Goal: Task Accomplishment & Management: Manage account settings

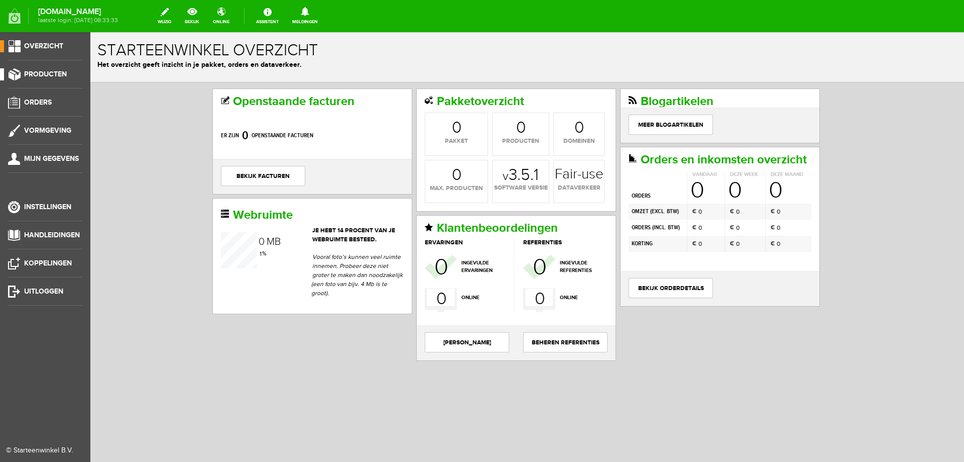
click at [64, 76] on span "Producten" at bounding box center [45, 74] width 43 height 9
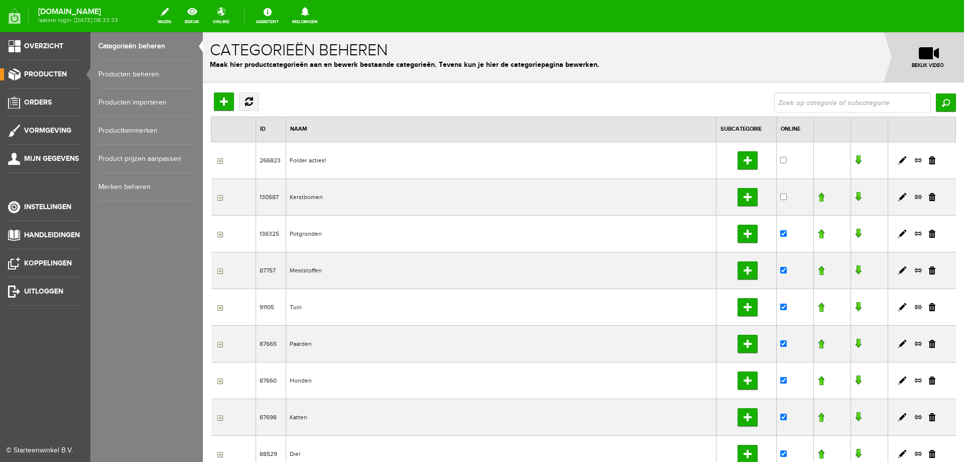
click at [110, 79] on link "Producten beheren" at bounding box center [146, 74] width 96 height 28
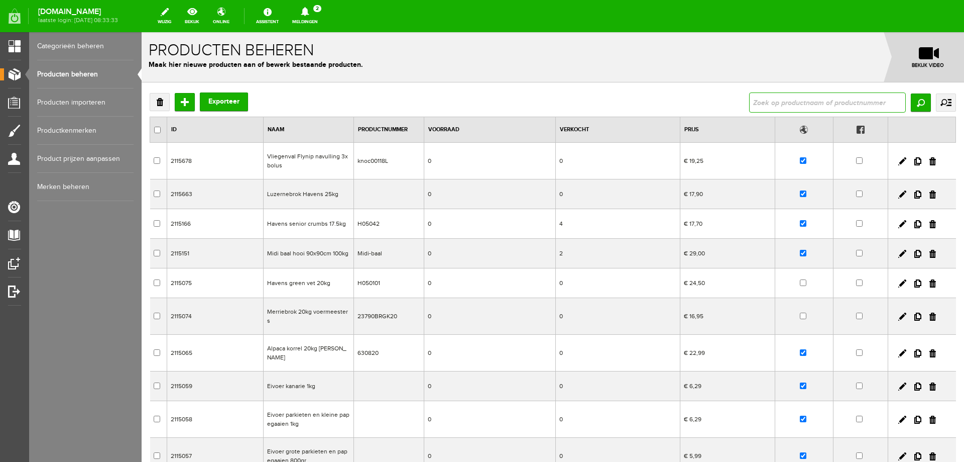
click at [818, 110] on input "text" at bounding box center [827, 102] width 157 height 20
type input "varken"
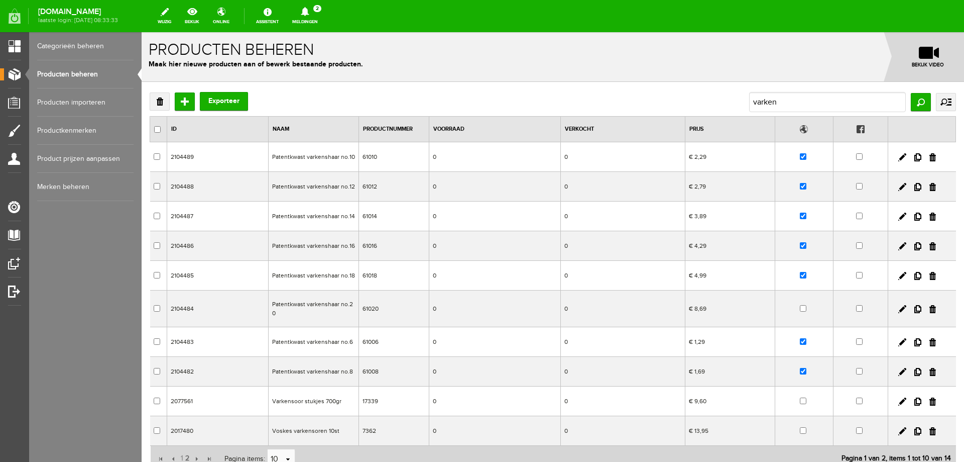
scroll to position [85, 0]
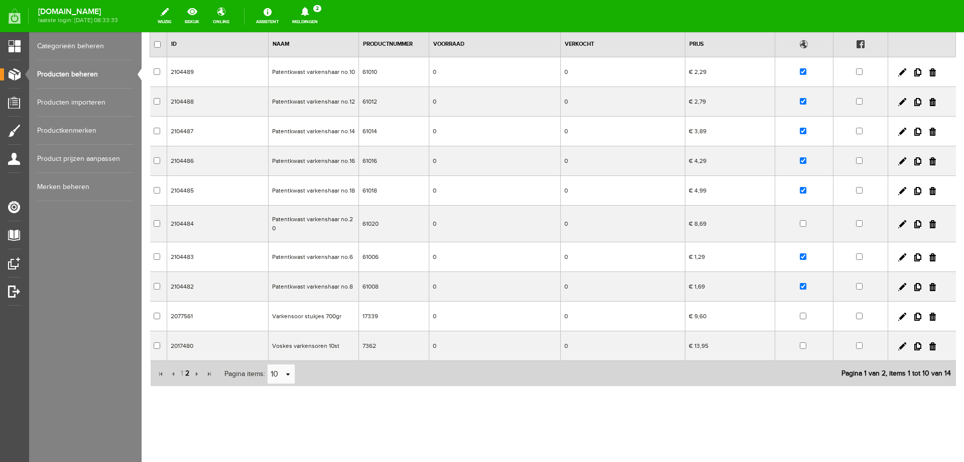
click at [187, 370] on span "2" at bounding box center [187, 373] width 6 height 20
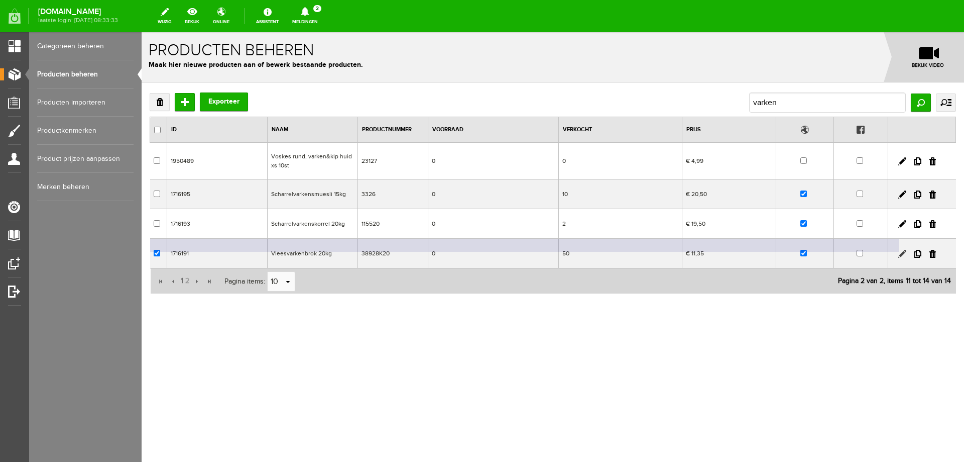
click at [902, 254] on link at bounding box center [903, 254] width 8 height 8
checkbox input "true"
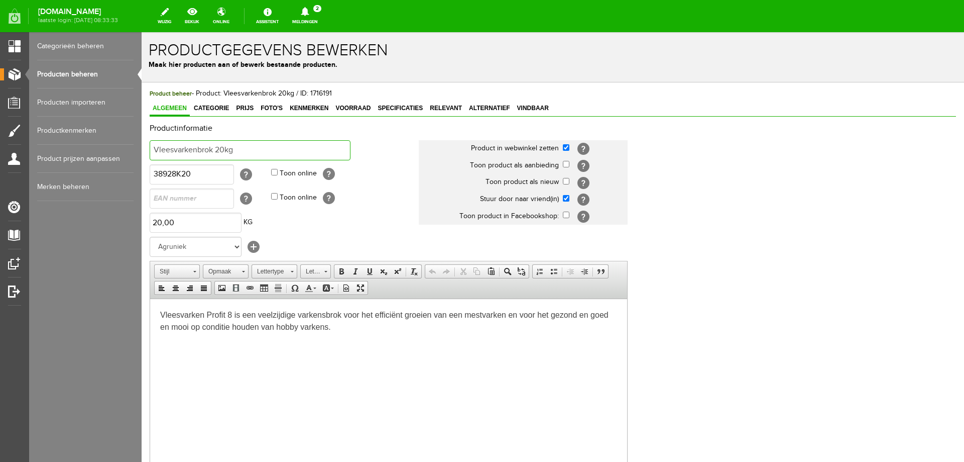
click at [173, 153] on input "Vleesvarkenbrok 20kg" at bounding box center [250, 150] width 201 height 20
click at [177, 150] on input "Vleesvarkenbrok 20kg" at bounding box center [250, 150] width 201 height 20
type input "Varkenbrok 20kg"
click at [201, 199] on input "text" at bounding box center [192, 198] width 84 height 20
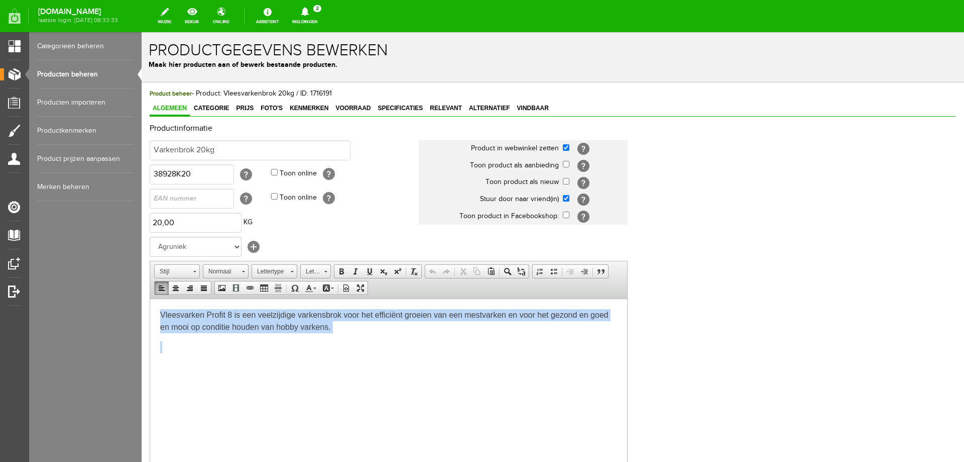
drag, startPoint x: 157, startPoint y: 311, endPoint x: 409, endPoint y: 382, distance: 262.1
click at [409, 382] on html "Vleesvarken Profit 8 is een veelzijdige varkensbrok voor het efficiënt groeien …" at bounding box center [388, 340] width 477 height 84
paste body
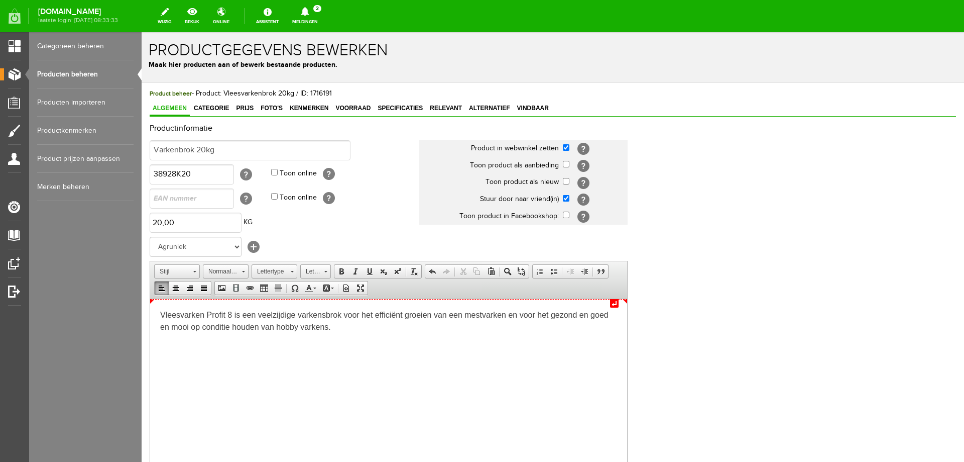
scroll to position [3, 0]
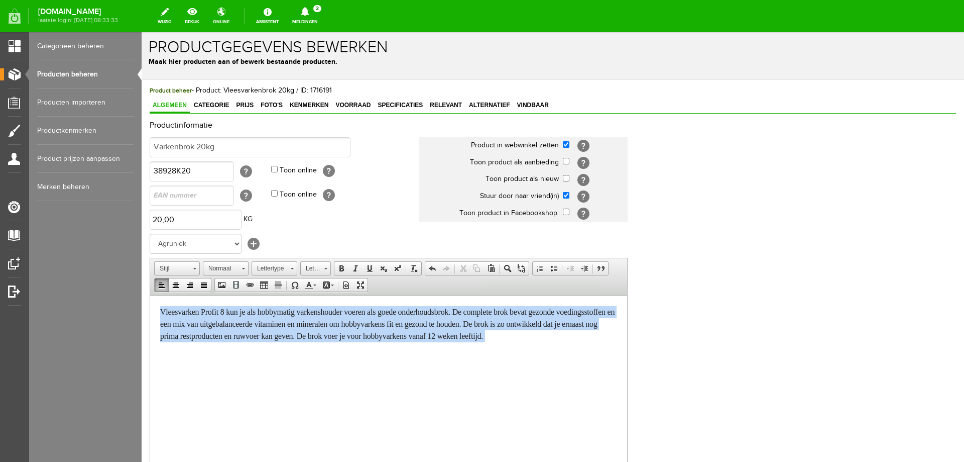
drag, startPoint x: 157, startPoint y: 312, endPoint x: 456, endPoint y: 348, distance: 301.0
click at [456, 348] on html "Vleesvarken Profit 8 kun je als hobbymatig varkenshouder voeren als goede onder…" at bounding box center [388, 334] width 477 height 78
click at [283, 270] on span "Lettertype" at bounding box center [269, 268] width 35 height 13
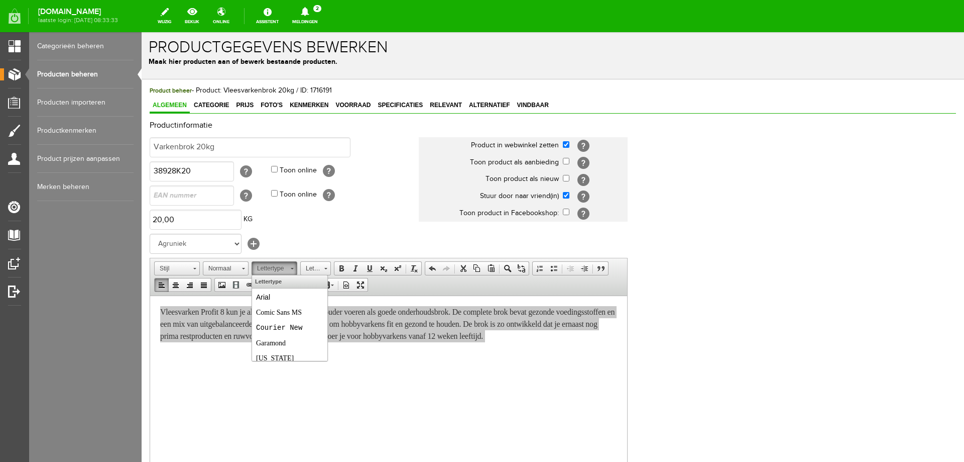
scroll to position [0, 0]
click at [279, 295] on link "Arial" at bounding box center [290, 296] width 72 height 15
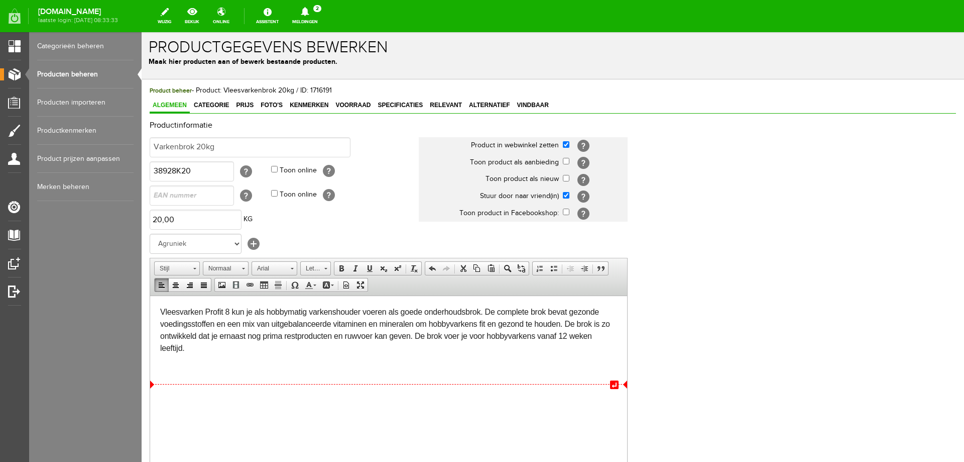
click at [245, 371] on div at bounding box center [388, 370] width 457 height 12
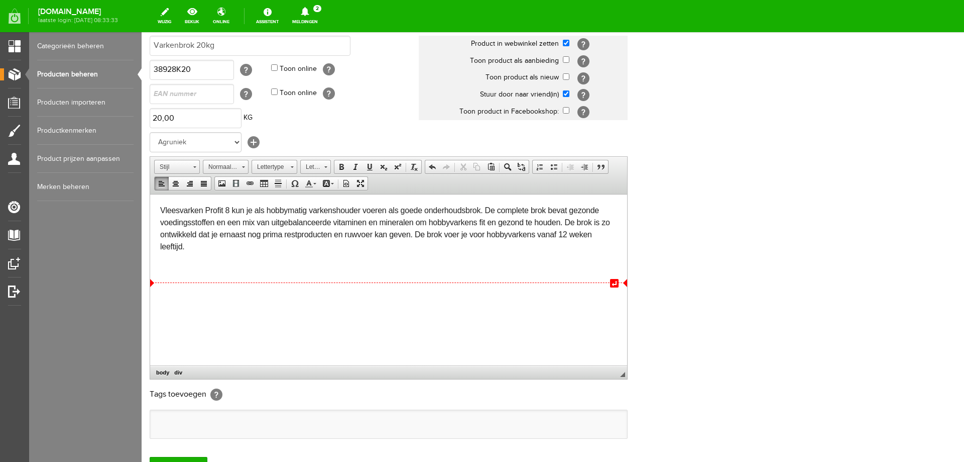
scroll to position [154, 0]
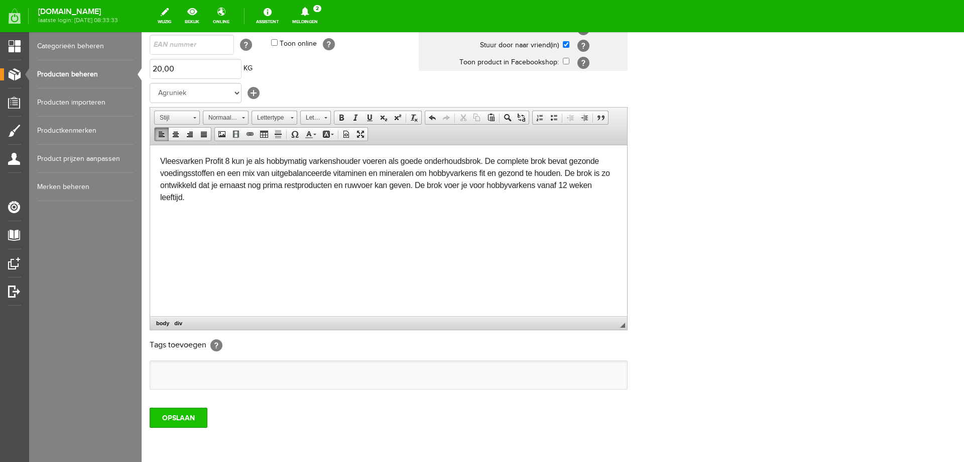
click at [187, 415] on input "OPSLAAN" at bounding box center [179, 417] width 58 height 20
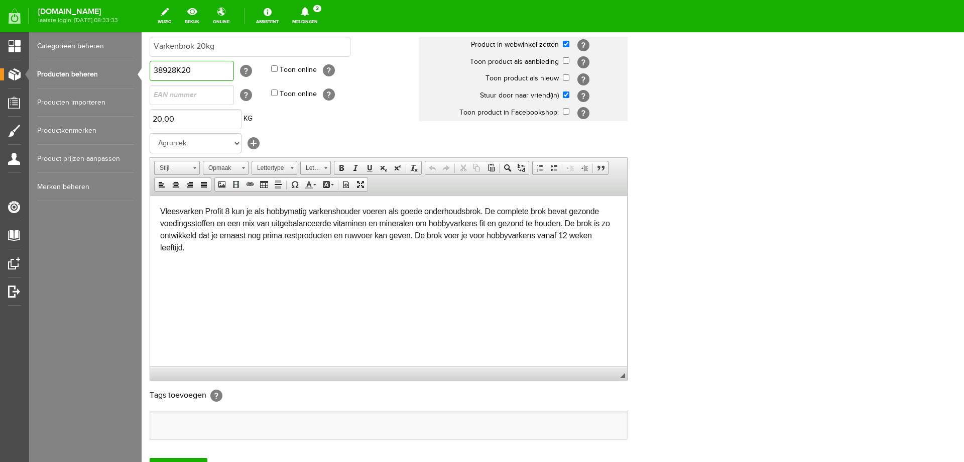
click at [218, 74] on input "38928K20" at bounding box center [192, 71] width 84 height 20
paste input "BR5"
type input "38928BR5K20"
click at [240, 285] on html "Vleesvarken Profit 8 kun je als hobbymatig varkenshouder voeren als goede onder…" at bounding box center [388, 240] width 477 height 90
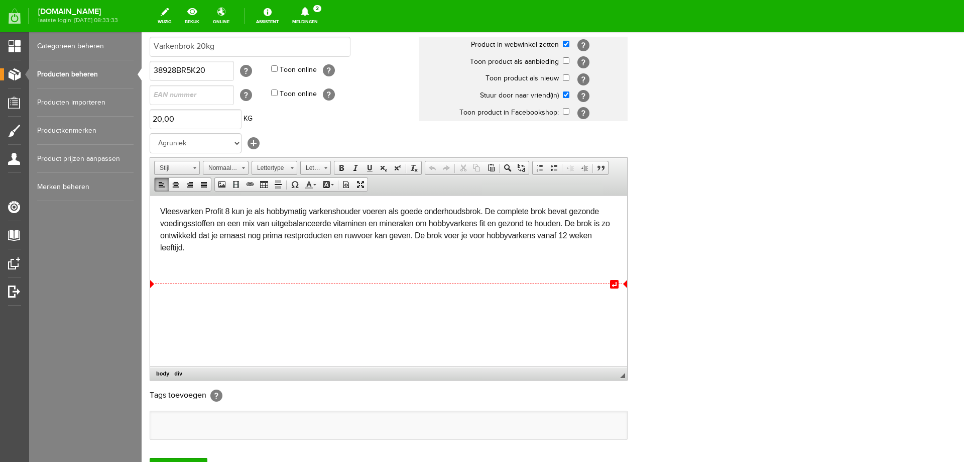
scroll to position [154, 0]
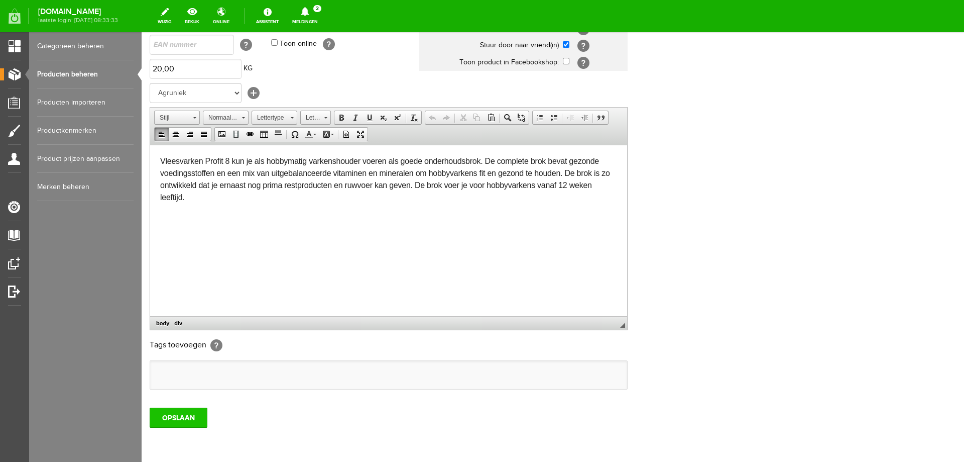
click at [174, 417] on input "OPSLAAN" at bounding box center [179, 417] width 58 height 20
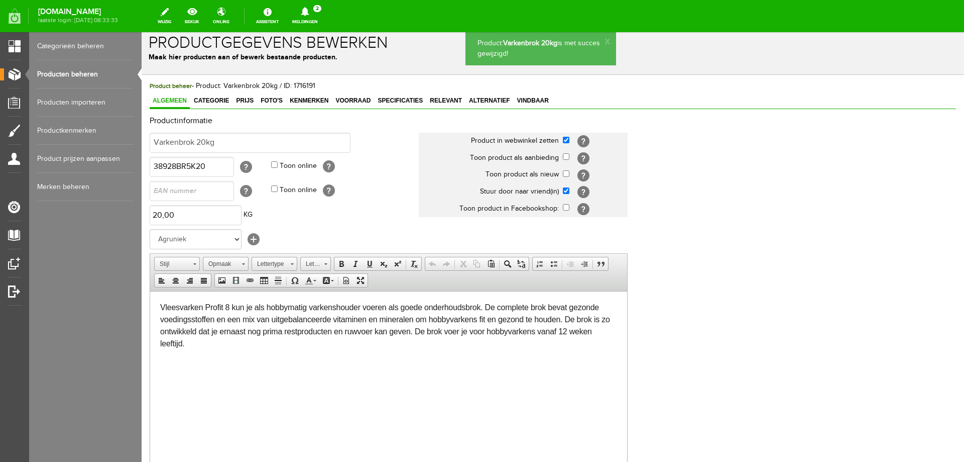
scroll to position [0, 0]
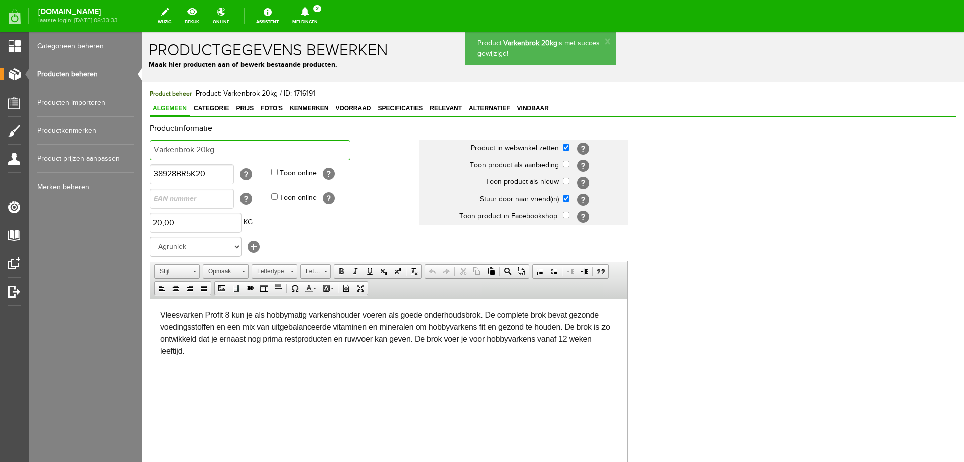
click at [156, 150] on input "Varkenbrok 20kg" at bounding box center [250, 150] width 201 height 20
click at [160, 150] on input "Varkenbrok 20kg" at bounding box center [250, 150] width 201 height 20
click at [217, 152] on input "Vleesvarkenbrok 20kg" at bounding box center [250, 150] width 201 height 20
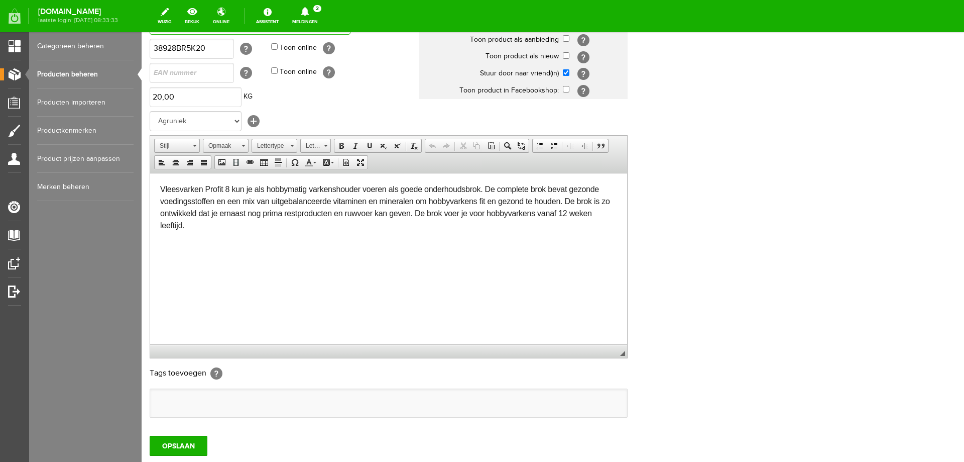
scroll to position [151, 0]
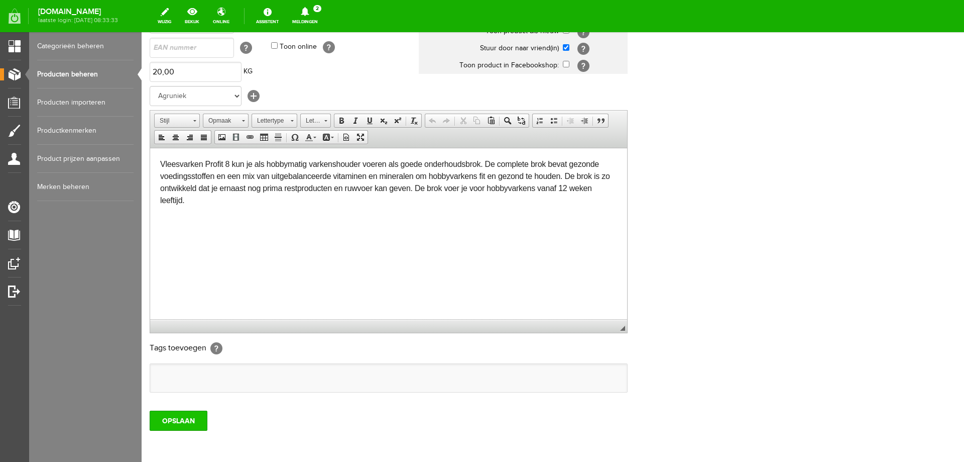
type input "Vleesvarkenbrok profit8 20kg"
click at [170, 418] on input "OPSLAAN" at bounding box center [179, 420] width 58 height 20
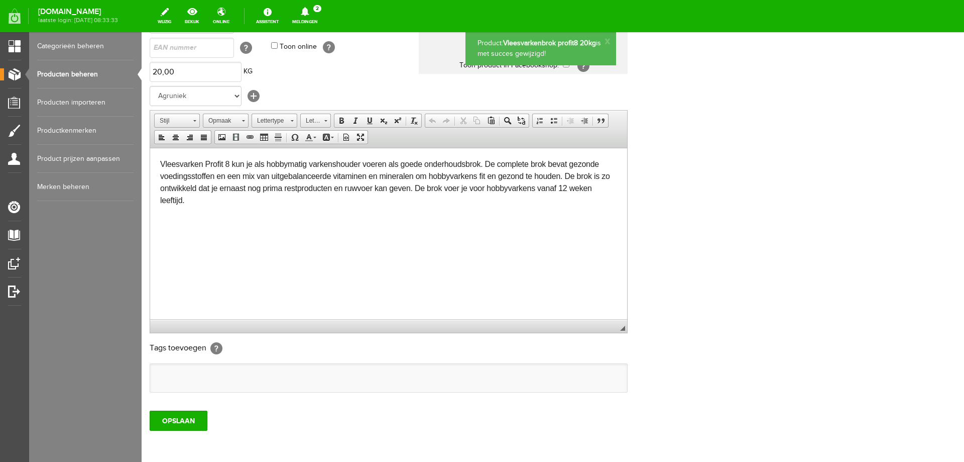
scroll to position [0, 0]
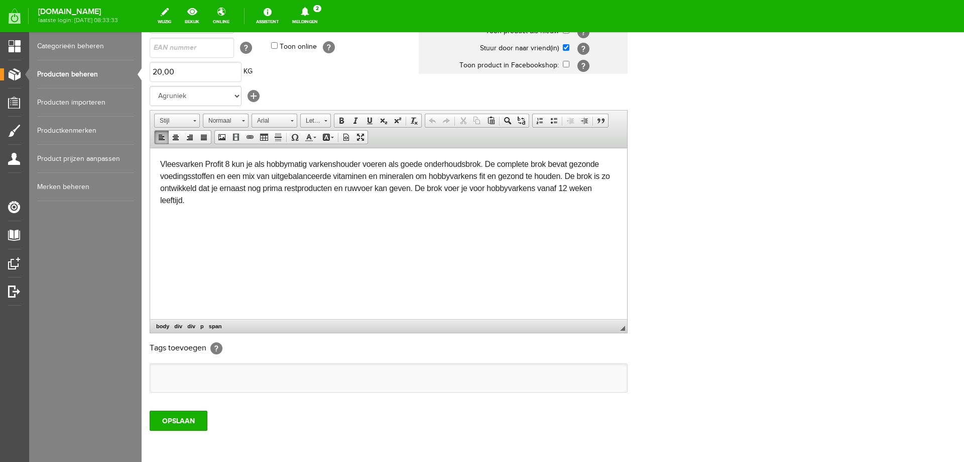
click at [488, 160] on span "Vleesvarken Profit 8 kun je als hobbymatig varkenshouder voeren als goede onder…" at bounding box center [385, 181] width 450 height 45
click at [530, 186] on span "Vleesvarken Profit 8 kun je als hobbymatig varkenshouder voeren als goede onder…" at bounding box center [386, 181] width 452 height 45
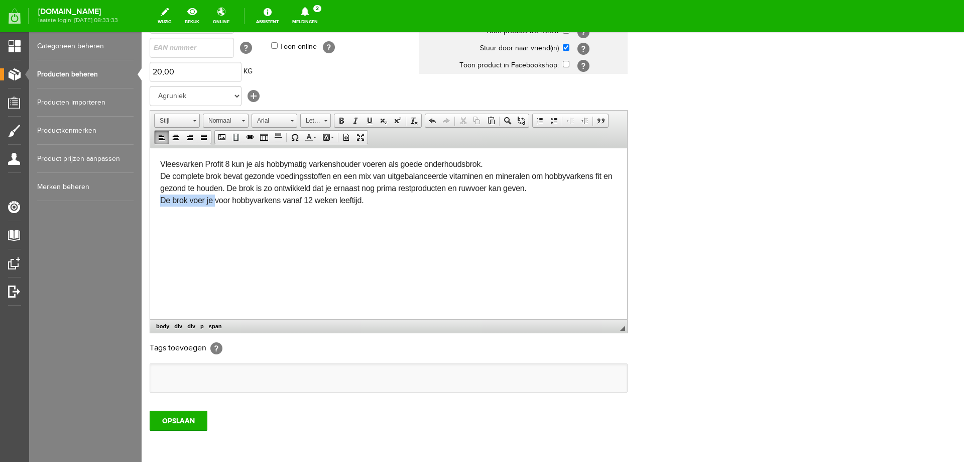
drag, startPoint x: 215, startPoint y: 200, endPoint x: 119, endPoint y: 193, distance: 96.7
click at [150, 193] on html "Vleesvarken Profit 8 kun je als hobbymatig varkenshouder voeren als goede onder…" at bounding box center [388, 193] width 477 height 90
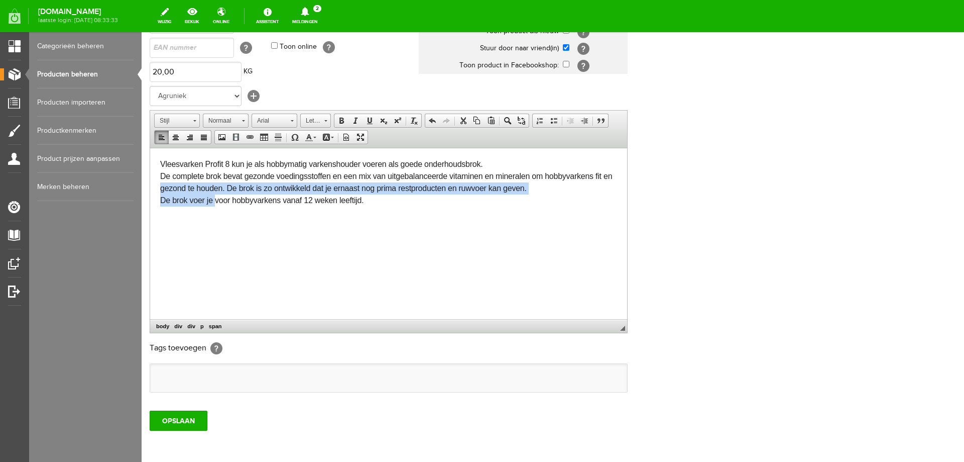
click at [160, 200] on span "Vleesvarken Profit 8 kun je als hobbymatig varkenshouder voeren als goede onder…" at bounding box center [386, 181] width 452 height 45
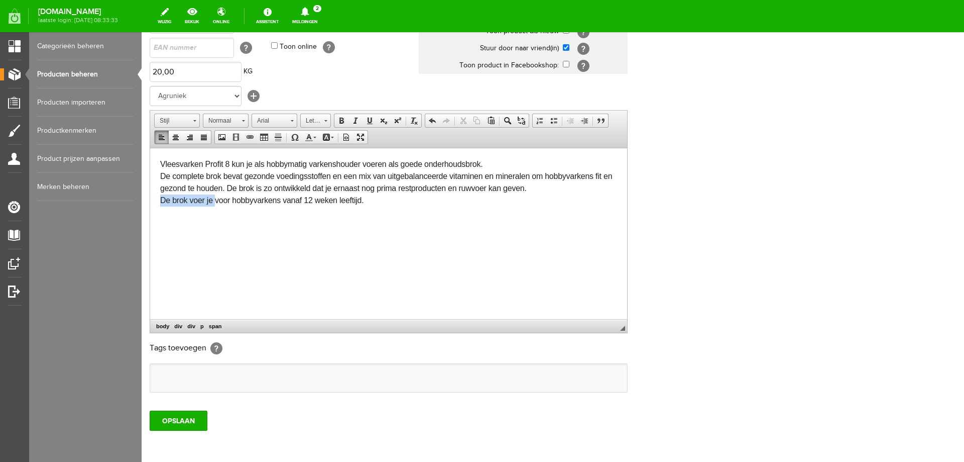
drag, startPoint x: 160, startPoint y: 200, endPoint x: 204, endPoint y: 201, distance: 43.7
click at [210, 200] on span "Vleesvarken Profit 8 kun je als hobbymatig varkenshouder voeren als goede onder…" at bounding box center [386, 181] width 452 height 45
click at [179, 422] on input "OPSLAAN" at bounding box center [179, 420] width 58 height 20
click at [352, 201] on p "Vleesvarken Profit 8 kun je als hobbymatig varkenshouder voeren als goede onder…" at bounding box center [388, 182] width 457 height 48
paste body
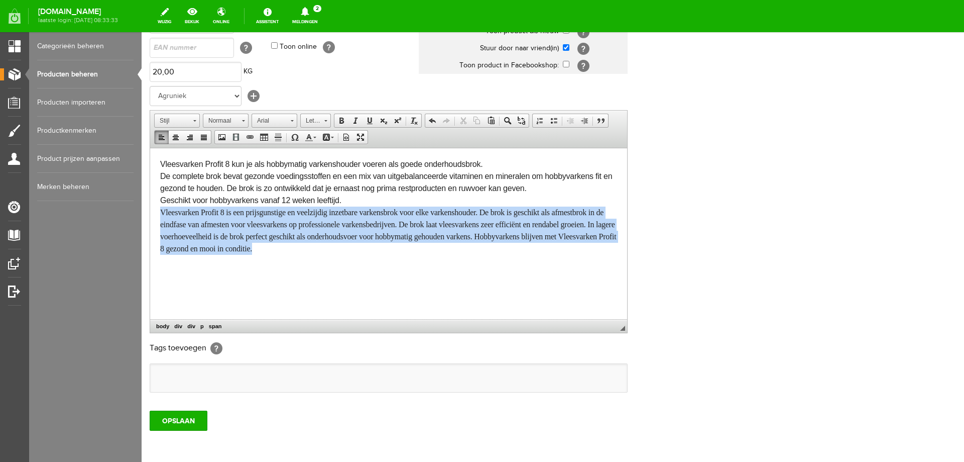
drag, startPoint x: 158, startPoint y: 211, endPoint x: 253, endPoint y: 247, distance: 102.1
click at [253, 247] on html "Vleesvarken Profit 8 kun je als hobbymatig varkenshouder voeren als goede onder…" at bounding box center [388, 217] width 477 height 139
click at [267, 124] on span "Lettertype" at bounding box center [269, 120] width 35 height 13
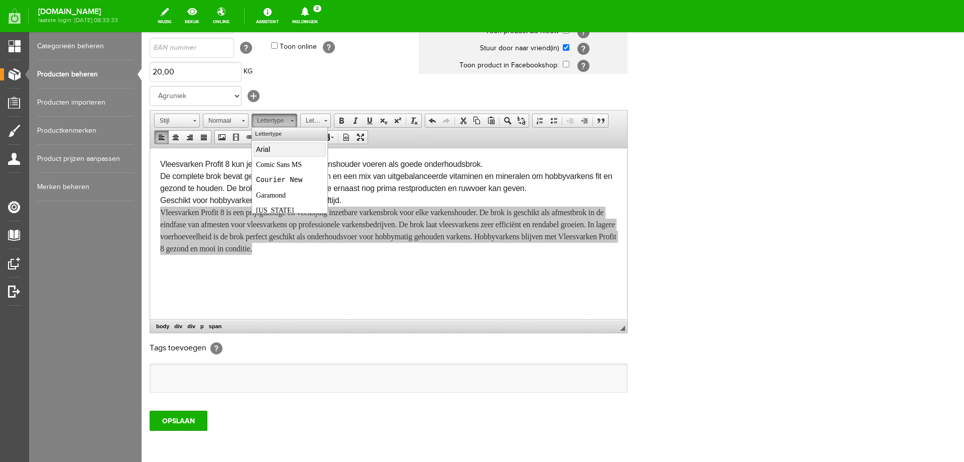
click at [267, 147] on span "Arial" at bounding box center [263, 149] width 14 height 8
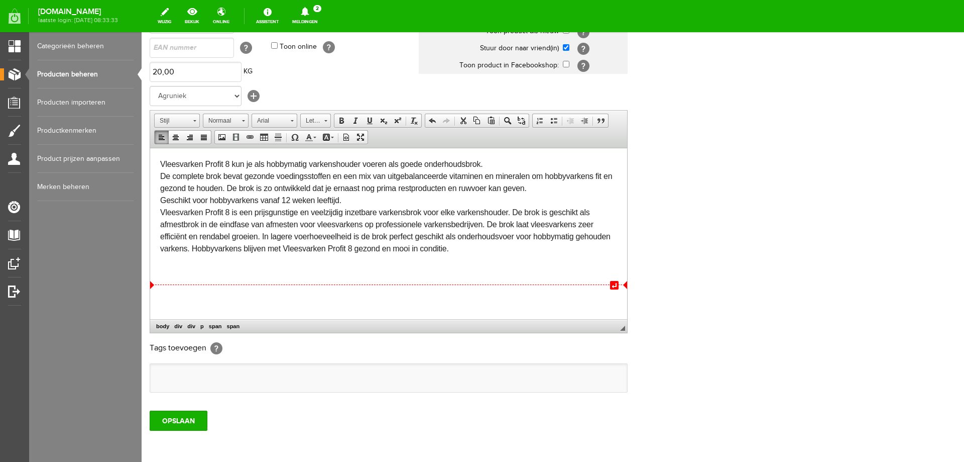
click at [227, 286] on html "↵ [PERSON_NAME] Profit 8 kun je als hobbymatig varkenshouder voeren als goede o…" at bounding box center [388, 217] width 477 height 139
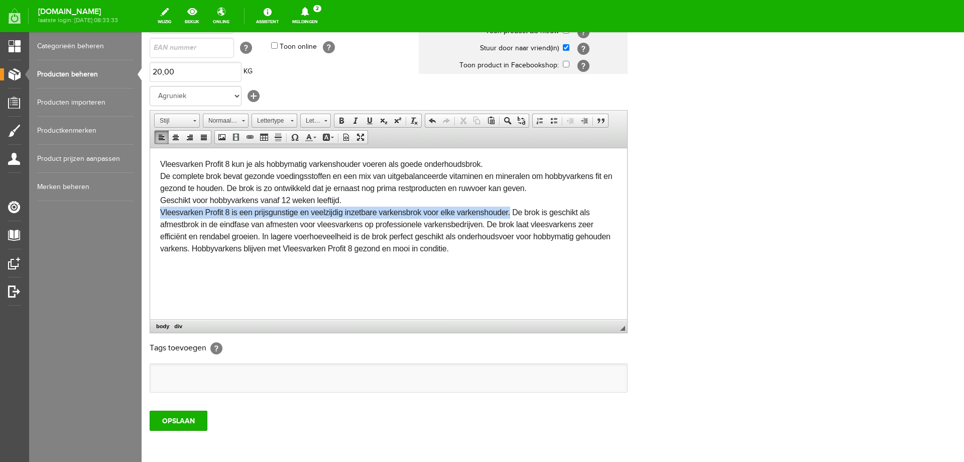
drag, startPoint x: 160, startPoint y: 211, endPoint x: 510, endPoint y: 214, distance: 350.1
click at [510, 214] on span "Vleesvarken Profit 8 is een prijsgunstige en veelzijdig inzetbare varkensbrok v…" at bounding box center [385, 229] width 451 height 45
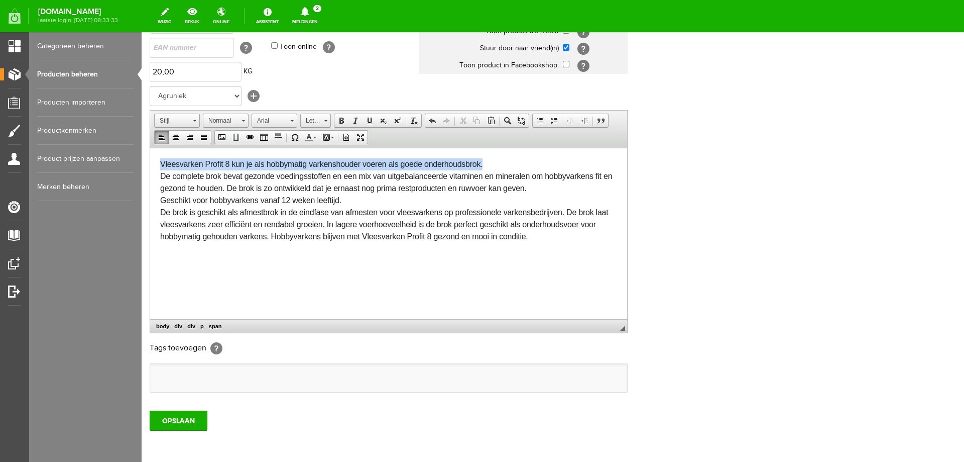
drag, startPoint x: 160, startPoint y: 162, endPoint x: 484, endPoint y: 166, distance: 324.5
click at [484, 166] on html "Vleesvarken Profit 8 kun je als hobbymatig varkenshouder voeren als goede onder…" at bounding box center [388, 211] width 477 height 127
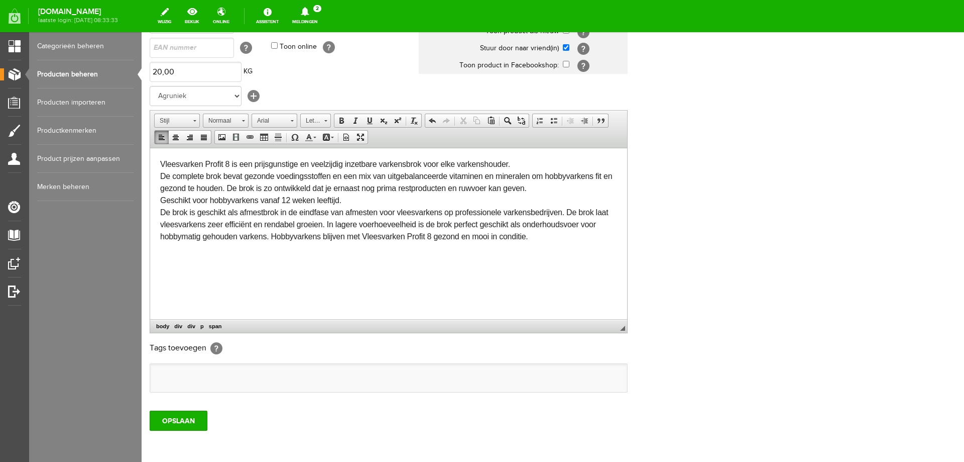
click at [343, 202] on p "Vleesvarken Profit 8 is een prijsgunstige en veelzijdig inzetbare varkensbrok v…" at bounding box center [388, 200] width 457 height 84
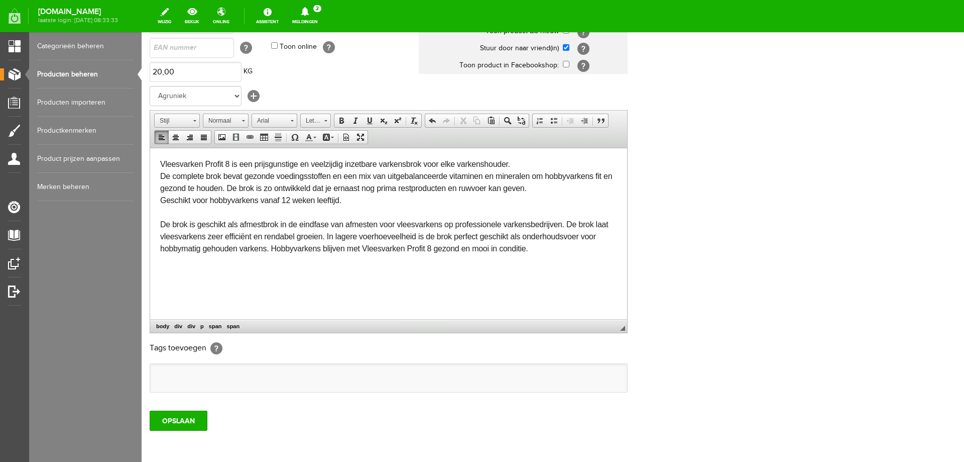
click span "De brok is geschikt als afmestbrok in de eindfase van afmesten voor vleesvarken…"
click span "De brok is ook geschikt als afmestbrok in de eindfase van afmesten voor vleesva…"
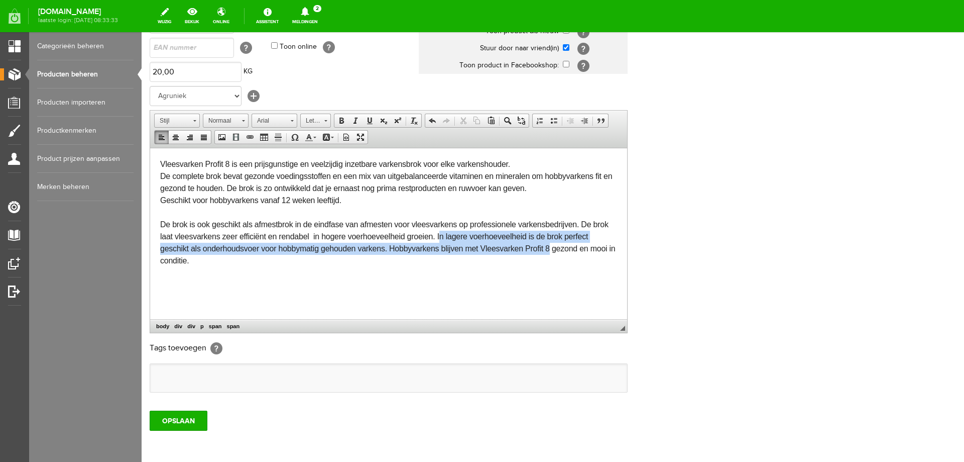
drag, startPoint x: 439, startPoint y: 235, endPoint x: 550, endPoint y: 247, distance: 111.6
click span "De brok is ook geschikt als afmestbrok in de eindfase van afmesten voor vleesva…"
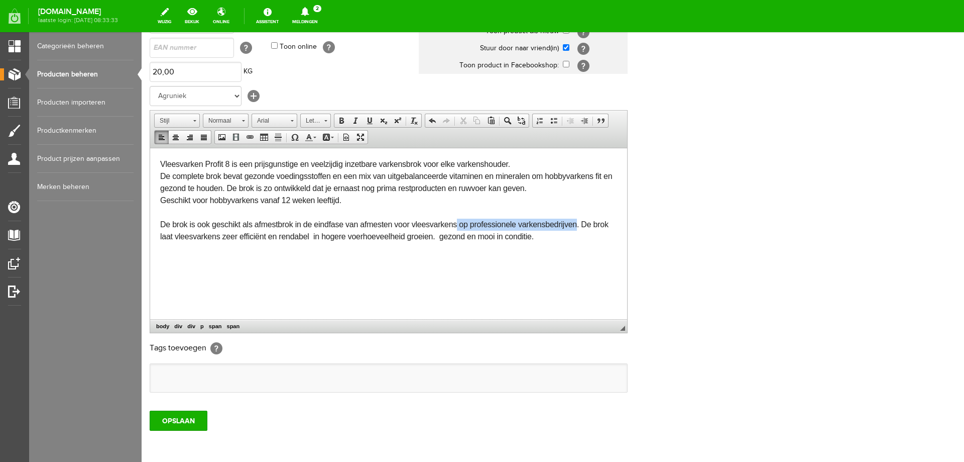
drag, startPoint x: 457, startPoint y: 223, endPoint x: 576, endPoint y: 221, distance: 118.6
click span "De brok is ook geschikt als afmestbrok in de eindfase van afmesten voor vleesva…"
click at [185, 420] on input "OPSLAAN" at bounding box center [179, 420] width 58 height 20
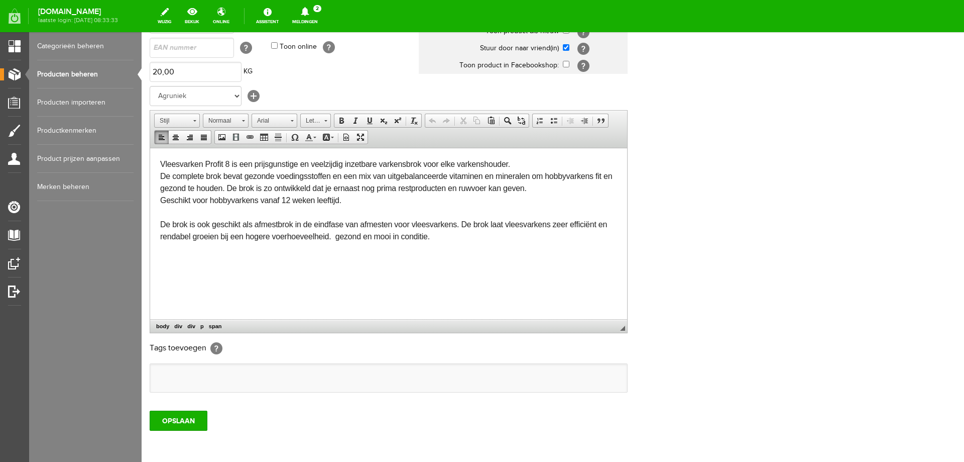
click at [188, 186] on span "De complete brok bevat gezonde voedingsstoffen en een mix van uitgebalanceerde …" at bounding box center [386, 205] width 452 height 69
drag, startPoint x: 336, startPoint y: 237, endPoint x: 441, endPoint y: 237, distance: 105.0
click at [441, 237] on p "Vleesvarken Profit 8 is een prijsgunstige en veelzijdig inzetbare varkensbrok v…" at bounding box center [388, 200] width 457 height 84
click at [179, 420] on input "OPSLAAN" at bounding box center [179, 420] width 58 height 20
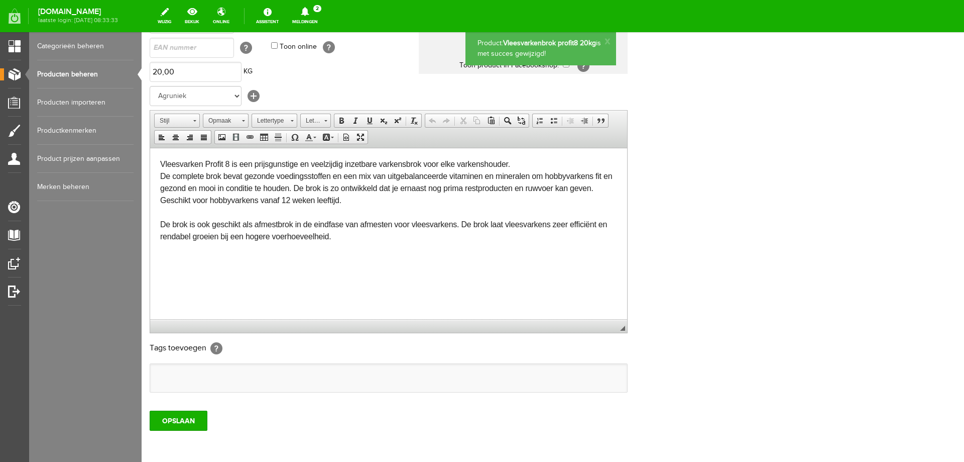
click at [293, 183] on span "De complete brok bevat gezonde voedingsstoffen en een mix van uitgebalanceerde …" at bounding box center [386, 205] width 452 height 69
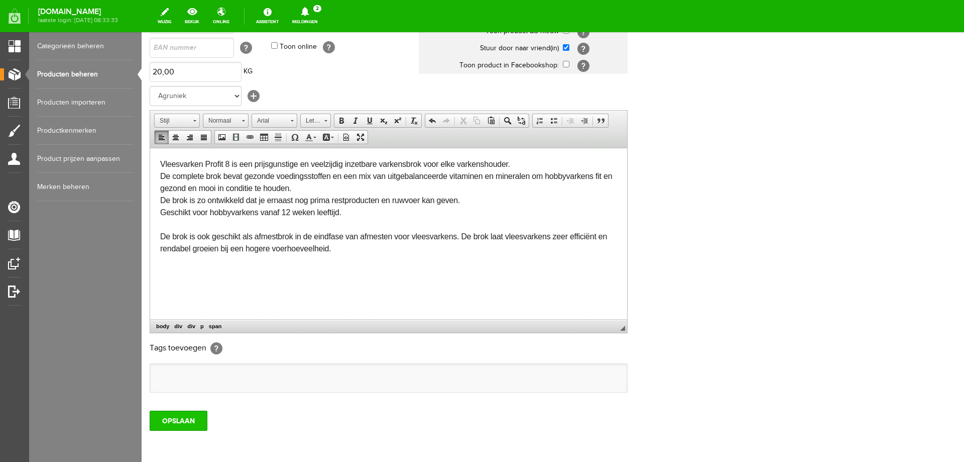
click at [198, 428] on input "OPSLAAN" at bounding box center [179, 420] width 58 height 20
click at [164, 418] on input "OPSLAAN" at bounding box center [179, 420] width 58 height 20
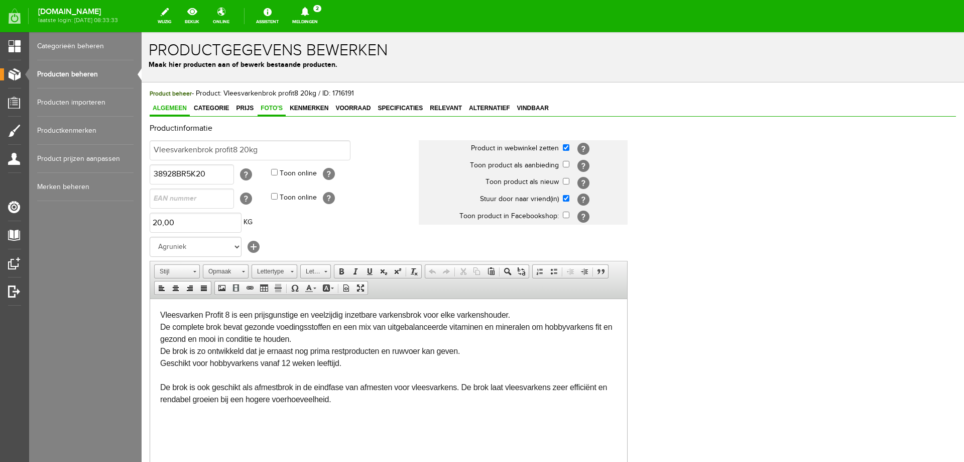
click at [272, 109] on span "Foto's" at bounding box center [272, 107] width 28 height 7
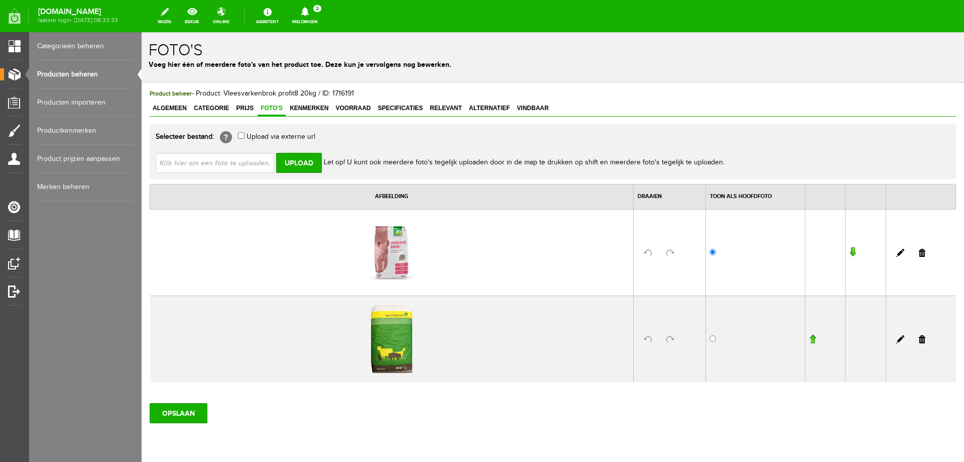
click at [919, 340] on link at bounding box center [922, 339] width 7 height 8
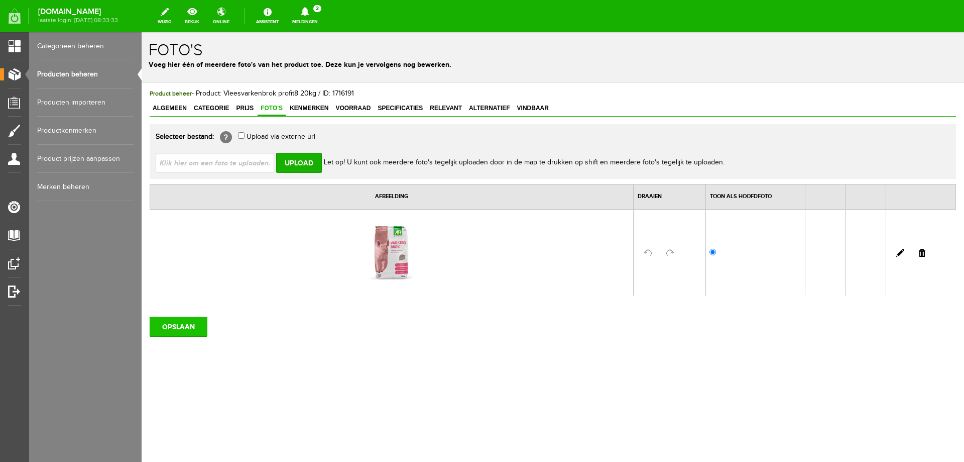
click at [181, 324] on input "OPSLAAN" at bounding box center [179, 326] width 58 height 20
click at [322, 19] on link "Meldingen 2 Nieuwe orders Er is een nieuwe order( #2510 ) geplaatst door [PERSO…" at bounding box center [305, 16] width 38 height 22
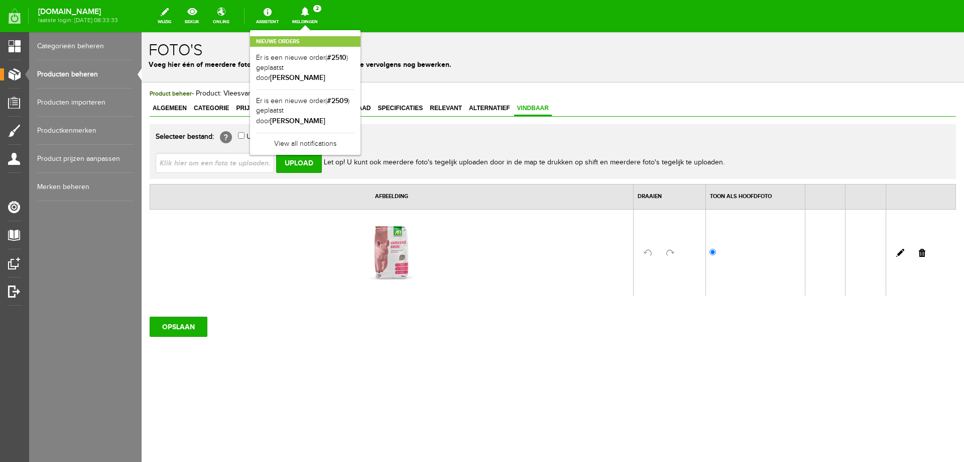
click at [533, 112] on link "Vindbaar" at bounding box center [533, 108] width 38 height 15
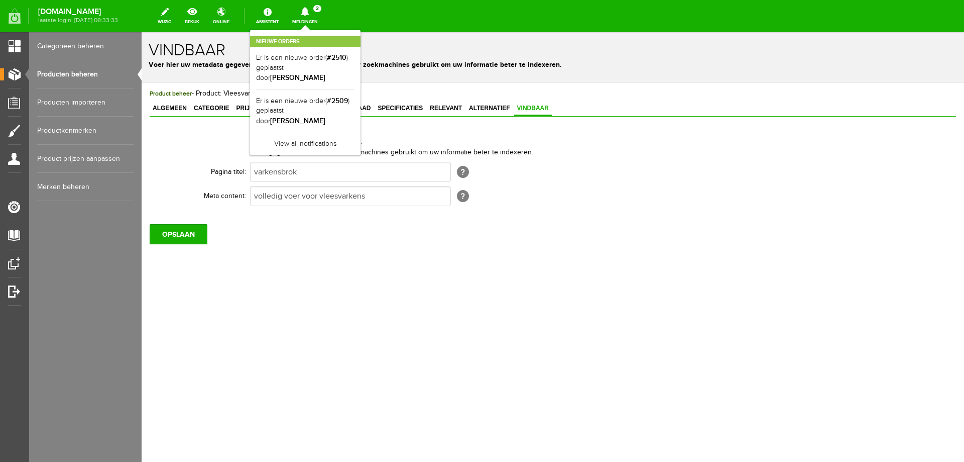
click at [253, 252] on div "Product beheer - Product: Vleesvarkenbrok profit8 20kg / ID: 1716191 Algemeen C…" at bounding box center [553, 200] width 823 height 236
drag, startPoint x: 370, startPoint y: 239, endPoint x: 364, endPoint y: 242, distance: 7.2
click at [370, 240] on div "OPSLAAN" at bounding box center [553, 230] width 807 height 28
click at [309, 16] on icon at bounding box center [305, 11] width 8 height 9
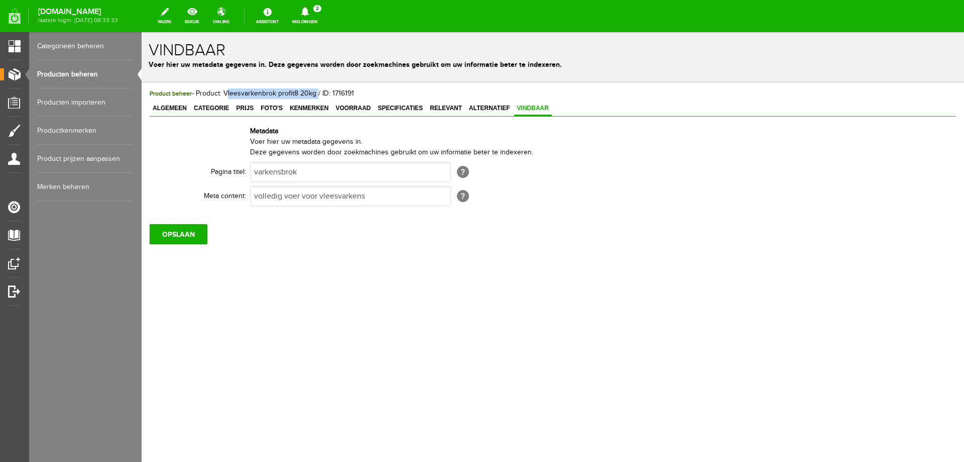
drag, startPoint x: 225, startPoint y: 92, endPoint x: 314, endPoint y: 96, distance: 89.5
click at [314, 96] on span "Product beheer - Product: Vleesvarkenbrok profit8 20kg / ID: 1716191" at bounding box center [252, 93] width 204 height 8
copy span "Vleesvarkenbrok profit8 20kg"
click at [296, 174] on input "varkensbrok" at bounding box center [350, 172] width 201 height 20
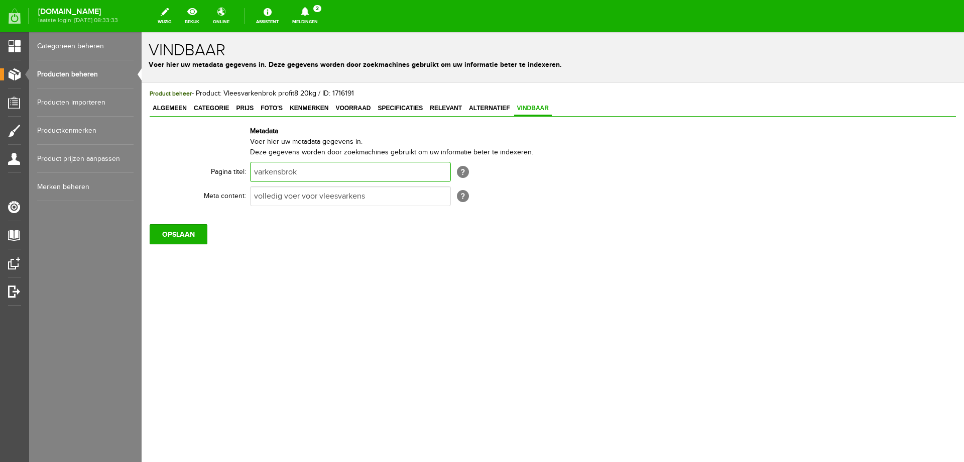
paste input "Vleesvarkenbrok profit8 20kg"
type input "Vleesvarkenbrok profit8 20kg"
click at [180, 235] on input "OPSLAAN" at bounding box center [179, 234] width 58 height 20
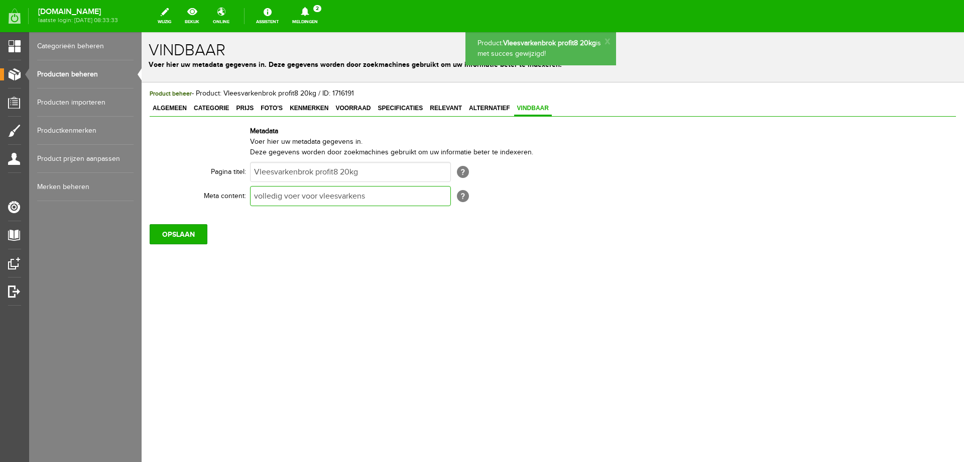
click at [371, 199] on input "volledig voer voor vleesvarkens" at bounding box center [350, 196] width 201 height 20
click at [371, 198] on input "volledig voer voor vleesvarkens" at bounding box center [350, 196] width 201 height 20
click at [170, 110] on span "Algemeen" at bounding box center [170, 107] width 40 height 7
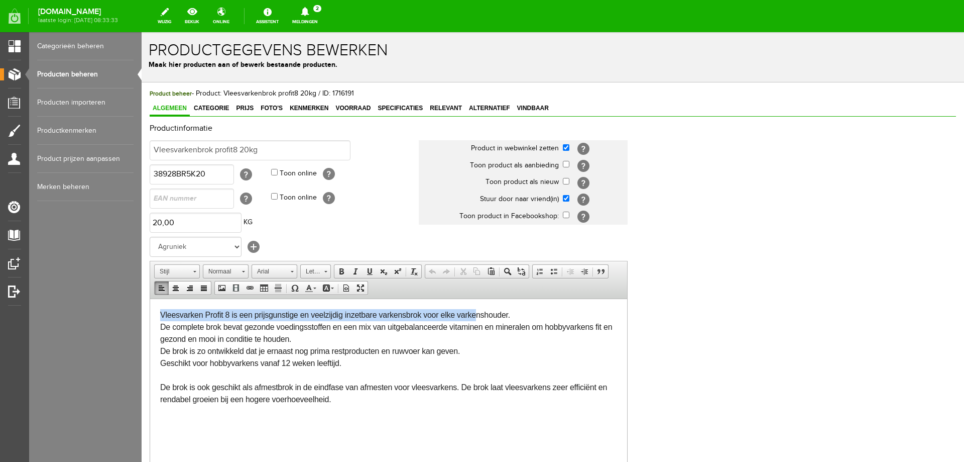
drag, startPoint x: 161, startPoint y: 313, endPoint x: 476, endPoint y: 316, distance: 314.5
click at [476, 316] on span "Vleesvarken Profit 8 is een prijsgunstige en veelzijdig inzetbare varkensbrok v…" at bounding box center [335, 314] width 350 height 9
drag, startPoint x: 583, startPoint y: 332, endPoint x: 602, endPoint y: 332, distance: 19.6
click at [587, 332] on p "Vleesvarken Profit 8 is een prijsgunstige en veelzijdig inzetbare varkensbrok v…" at bounding box center [388, 356] width 457 height 96
click at [613, 328] on p "Vleesvarken Profit 8 is een prijsgunstige en veelzijdig inzetbare varkensbrok v…" at bounding box center [388, 356] width 457 height 96
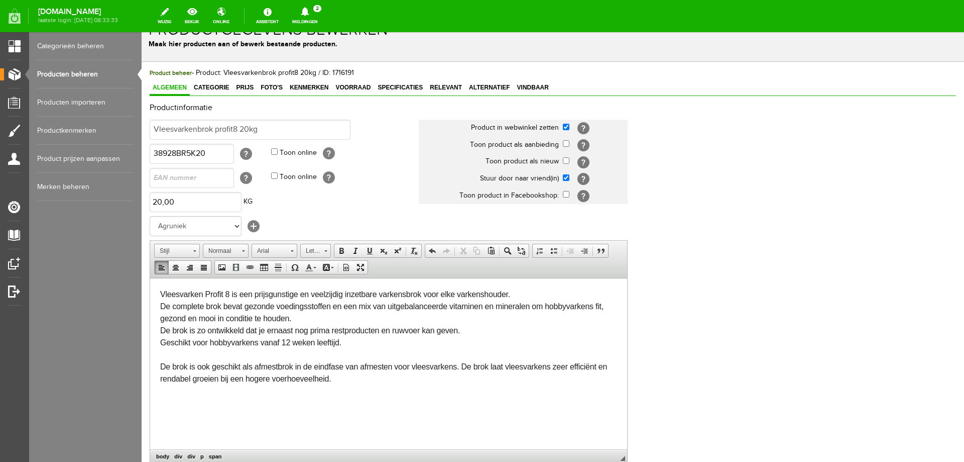
scroll to position [36, 0]
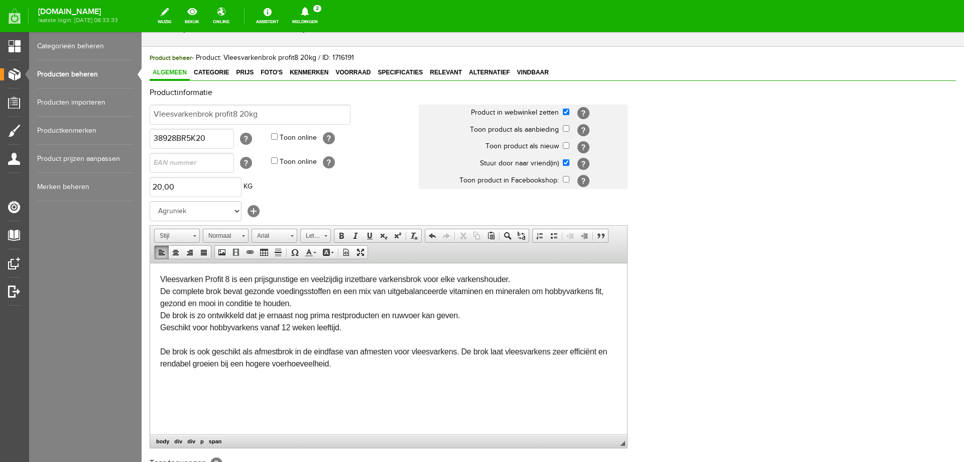
click at [755, 304] on div "Productinformatie Vleesvarkenbrok profit8 20kg Product in webwinkel zetten [?] …" at bounding box center [553, 298] width 807 height 421
click at [263, 112] on input "Vleesvarkenbrok profit8 20kg" at bounding box center [250, 114] width 201 height 20
click at [524, 74] on span "Vindbaar" at bounding box center [533, 72] width 38 height 7
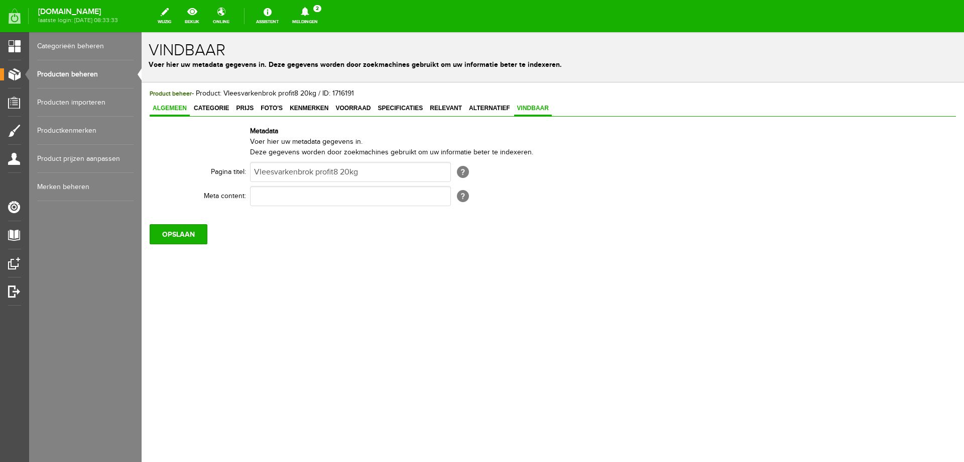
click at [161, 111] on span "Algemeen" at bounding box center [170, 107] width 40 height 7
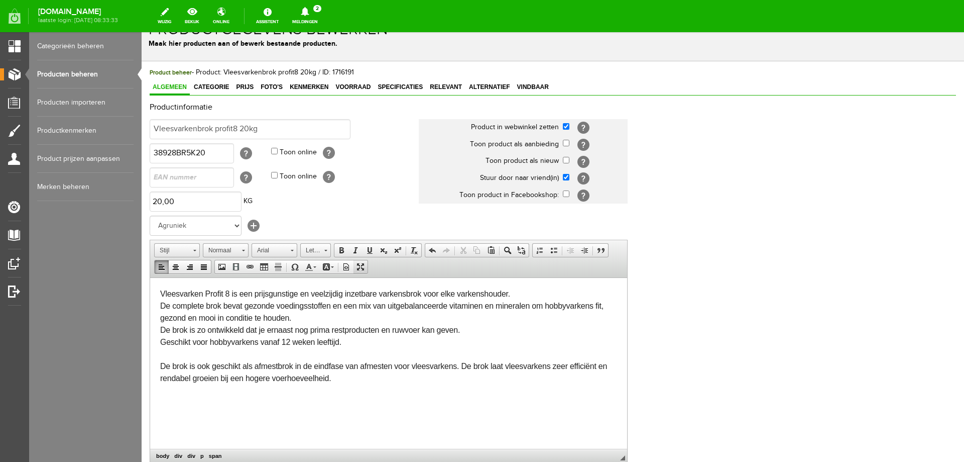
scroll to position [36, 0]
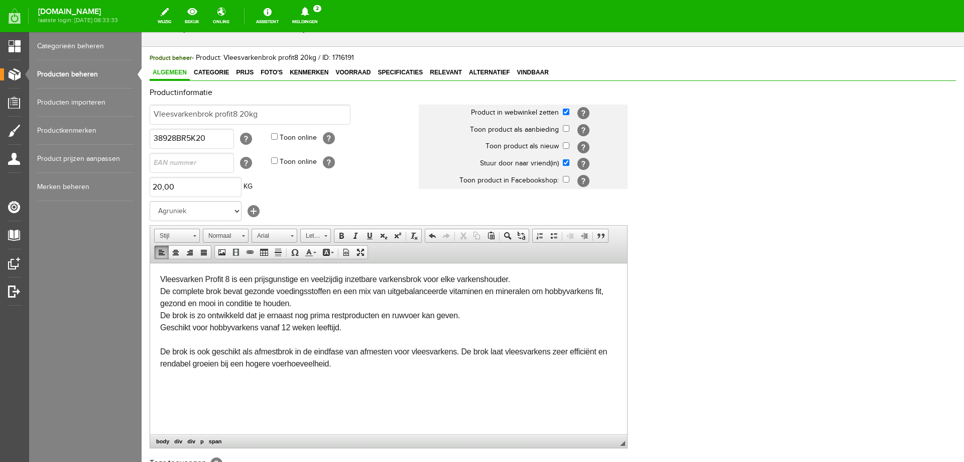
click at [711, 299] on div "Productinformatie Vleesvarkenbrok profit8 20kg Product in webwinkel zetten [?] …" at bounding box center [553, 298] width 807 height 421
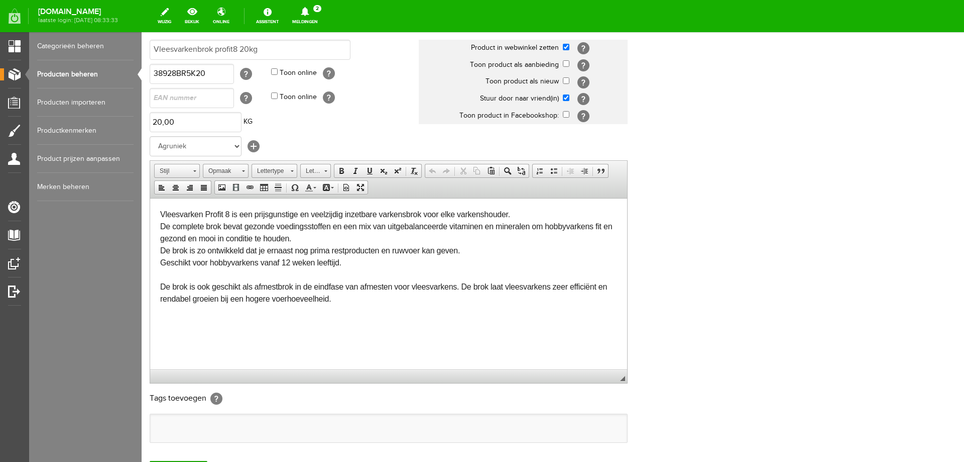
scroll to position [194, 0]
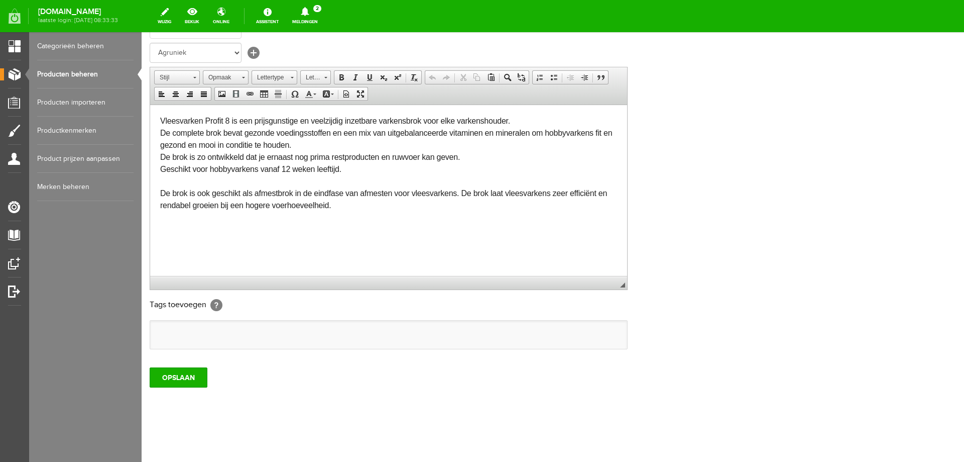
click at [604, 134] on span "De complete brok bevat gezonde voedingsstoffen en een mix van uitgebalanceerde …" at bounding box center [386, 168] width 452 height 81
click at [172, 376] on input "OPSLAAN" at bounding box center [179, 377] width 58 height 20
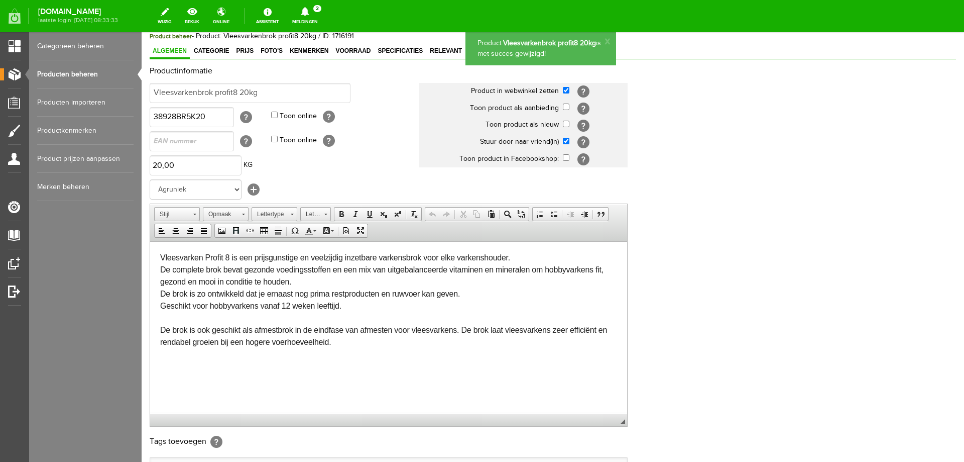
scroll to position [0, 0]
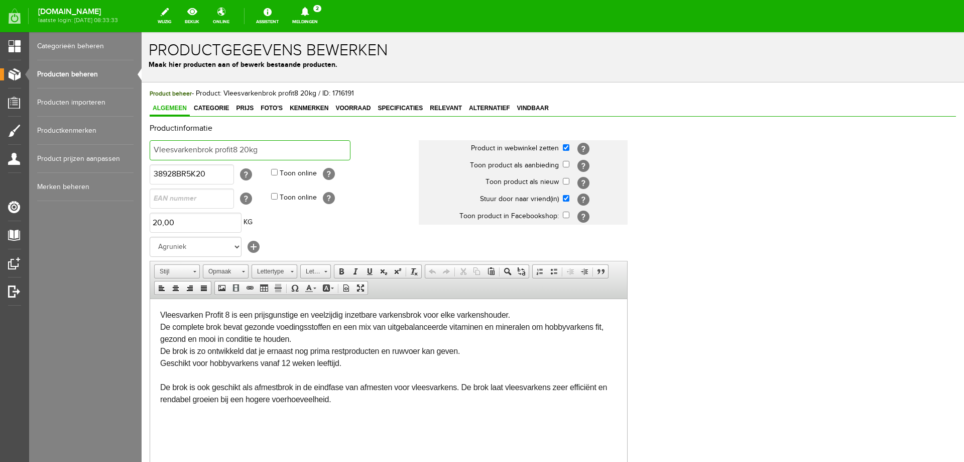
click at [173, 150] on input "Vleesvarkenbrok profit8 20kg" at bounding box center [250, 150] width 201 height 20
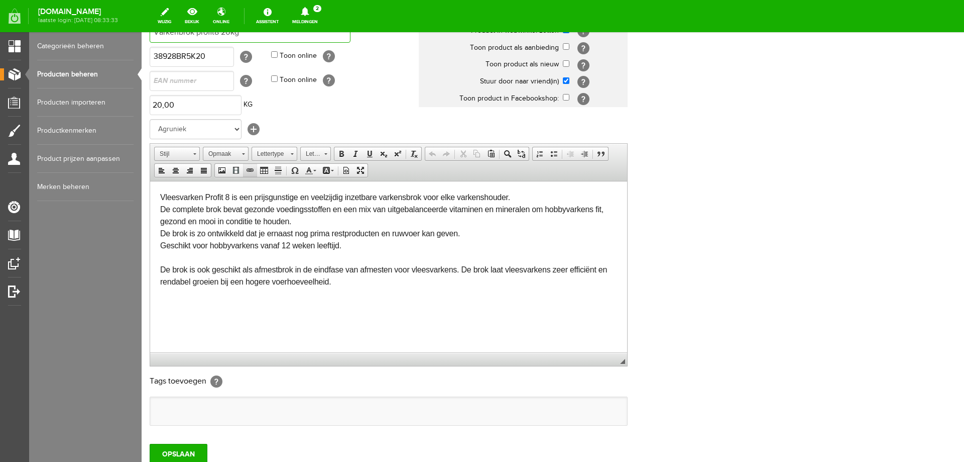
scroll to position [194, 0]
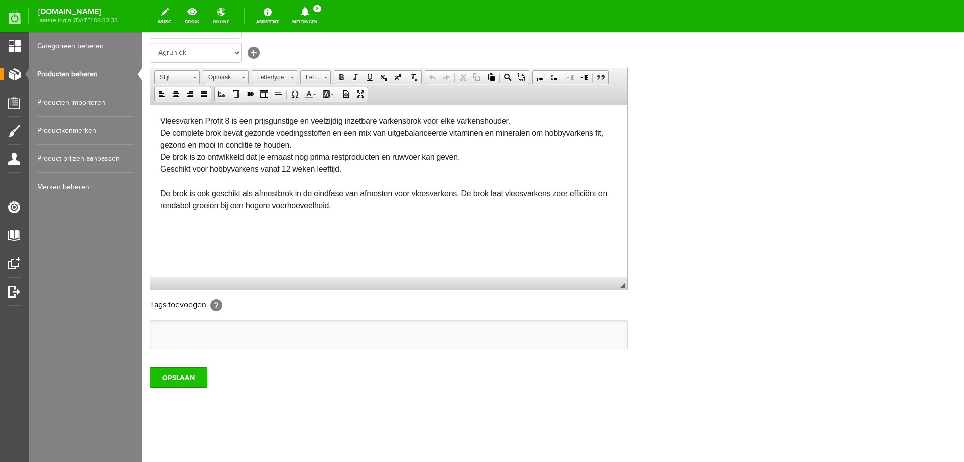
type input "Varkenbrok profit8 20kg"
click at [186, 374] on input "OPSLAAN" at bounding box center [179, 377] width 58 height 20
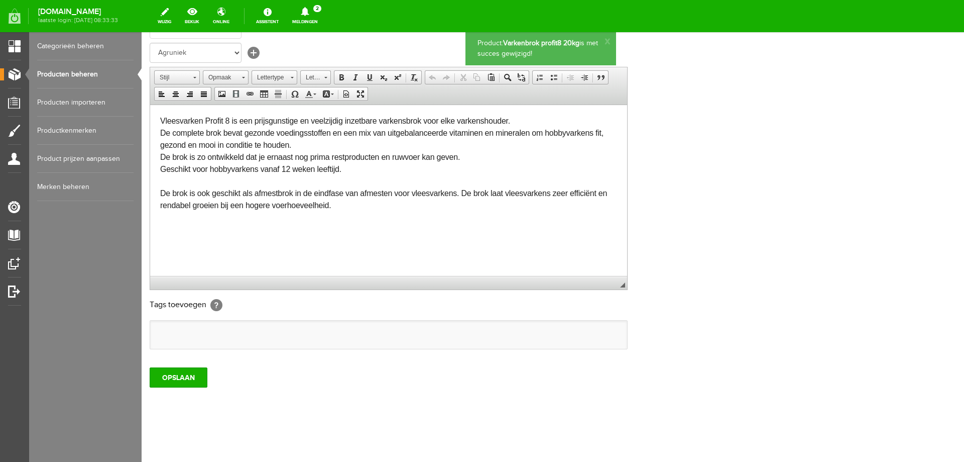
scroll to position [0, 0]
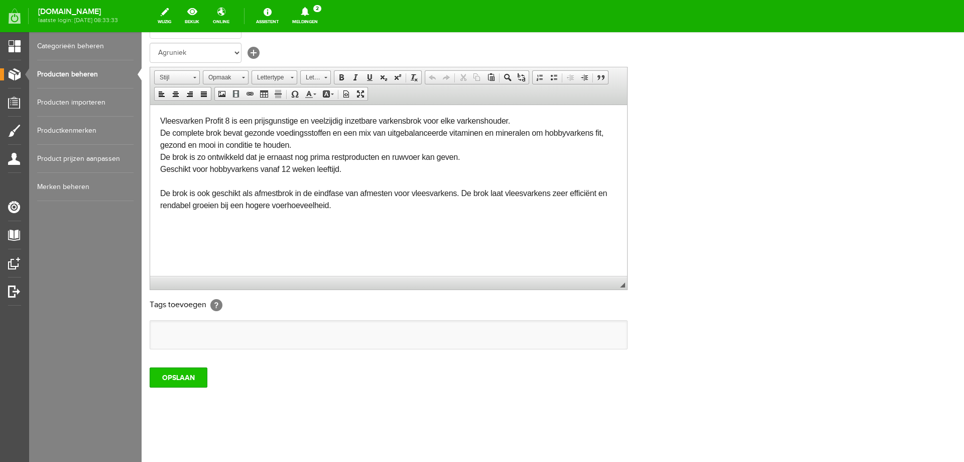
click at [162, 381] on input "OPSLAAN" at bounding box center [179, 377] width 58 height 20
click at [201, 385] on input "OPSLAAN" at bounding box center [179, 377] width 58 height 20
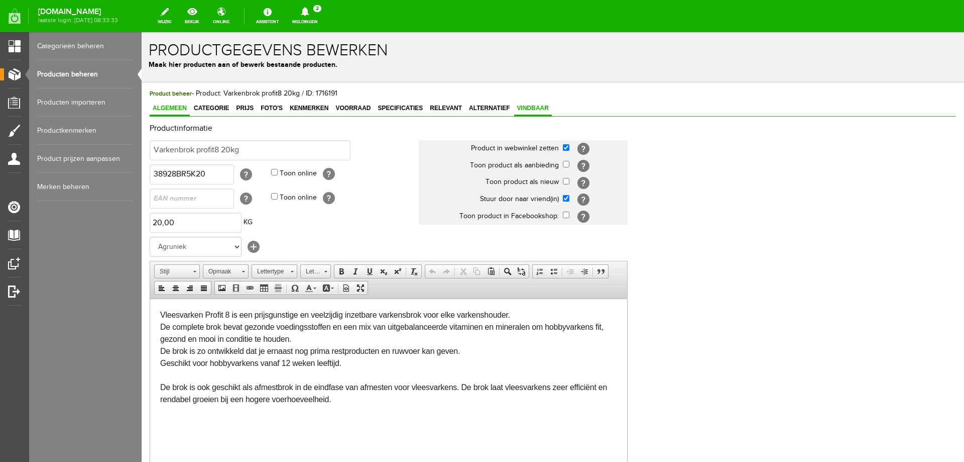
click at [527, 112] on span "Vindbaar" at bounding box center [533, 107] width 38 height 7
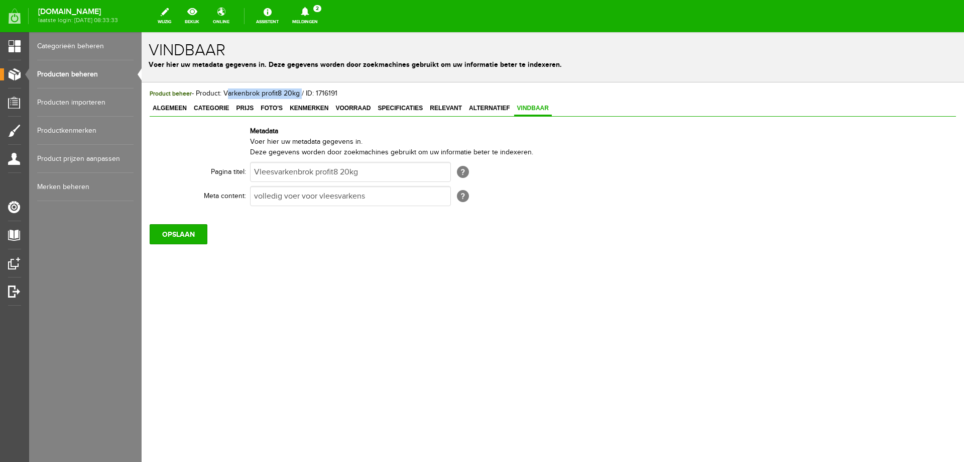
drag, startPoint x: 224, startPoint y: 91, endPoint x: 299, endPoint y: 92, distance: 75.3
click at [299, 92] on span "Product beheer - Product: Varkenbrok profit8 20kg / ID: 1716191" at bounding box center [244, 93] width 188 height 8
copy span "Varkenbrok profit8 20kg"
click at [288, 172] on input "Vleesvarkenbrok profit8 20kg" at bounding box center [350, 172] width 201 height 20
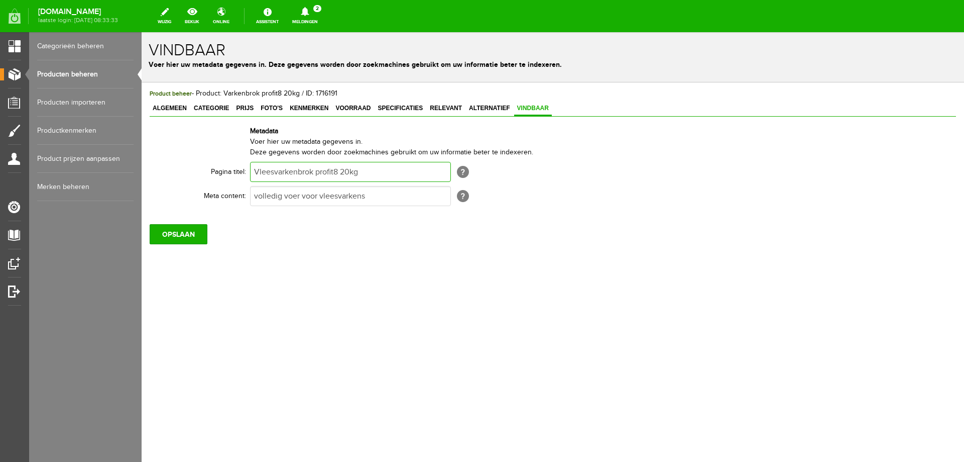
click at [288, 172] on input "Vleesvarkenbrok profit8 20kg" at bounding box center [350, 172] width 201 height 20
paste input "text"
type input "Varkenbrok profit8 20kg"
click at [179, 238] on input "OPSLAAN" at bounding box center [179, 234] width 58 height 20
click at [189, 235] on input "OPSLAAN" at bounding box center [179, 234] width 58 height 20
